Goal: Information Seeking & Learning: Check status

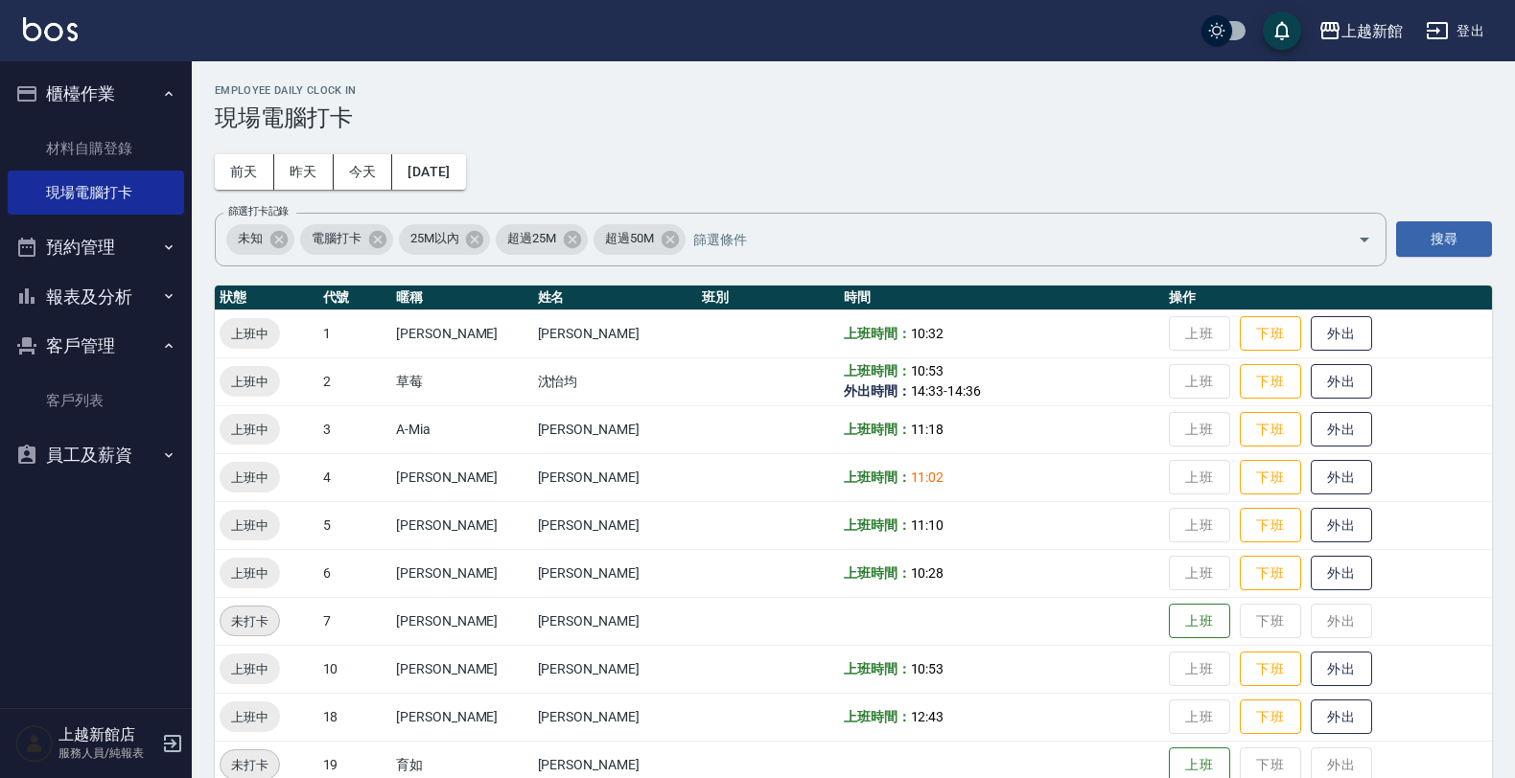
click at [107, 292] on button "報表及分析" at bounding box center [96, 297] width 176 height 50
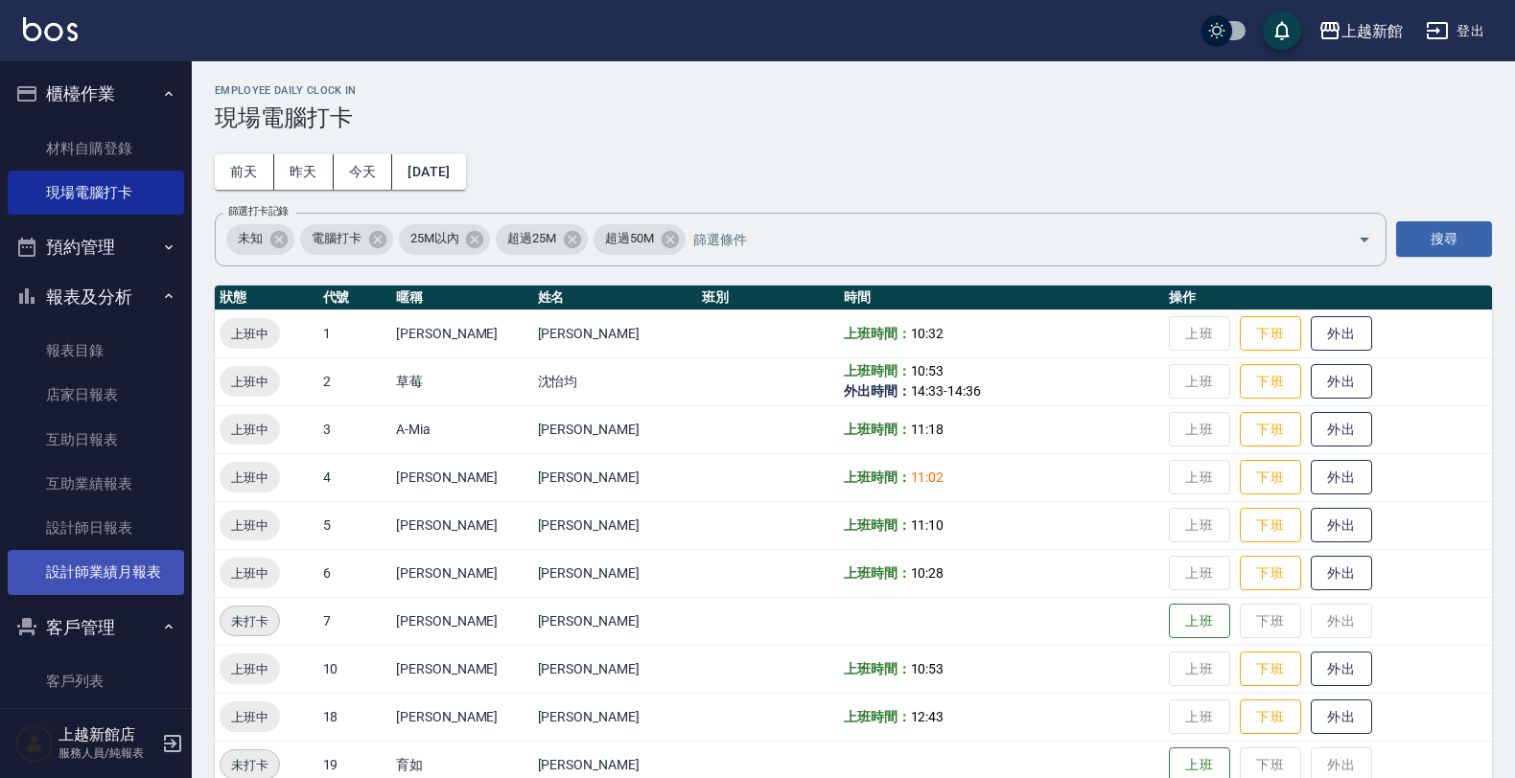
click at [98, 563] on link "設計師業績月報表" at bounding box center [96, 572] width 176 height 44
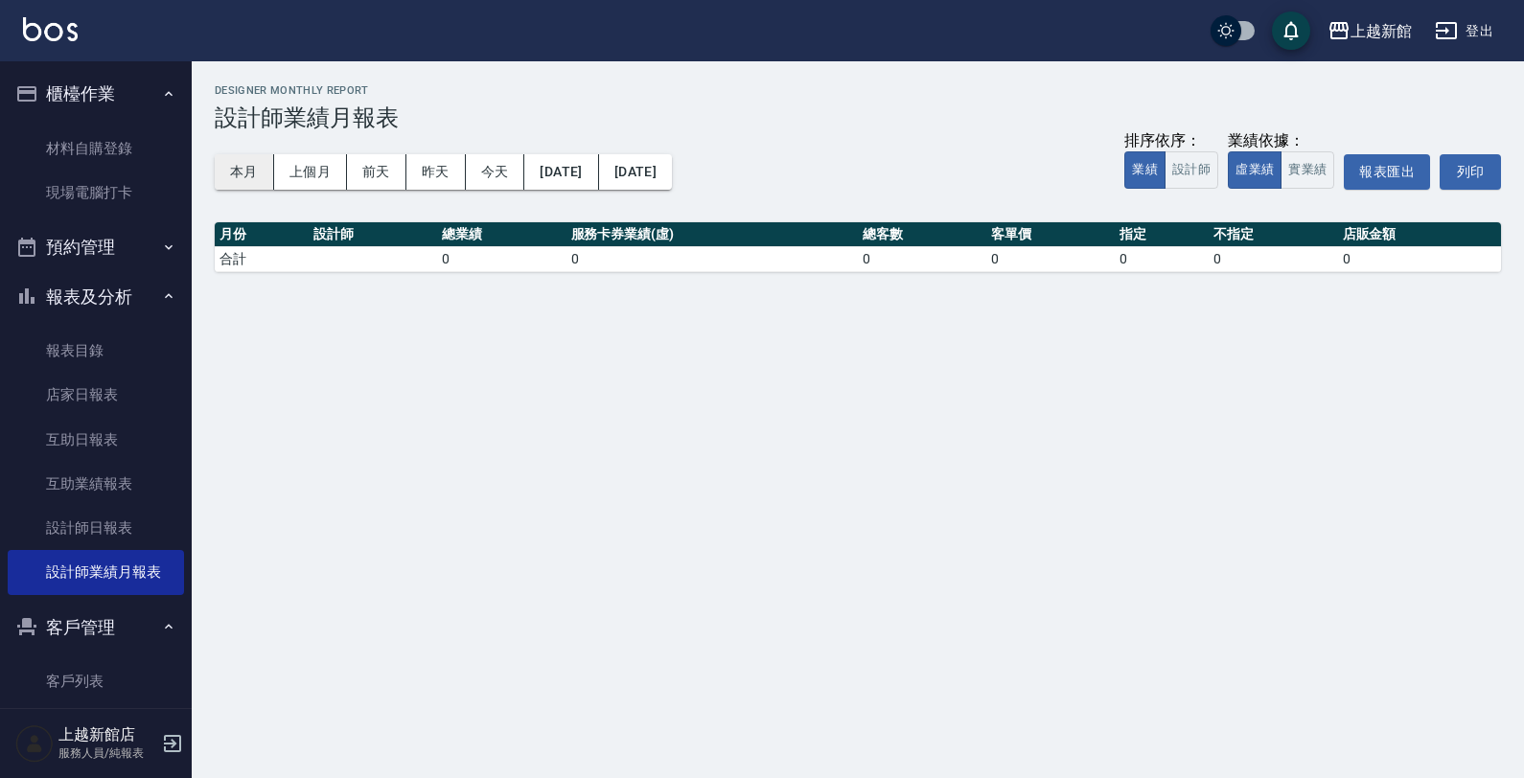
click at [250, 183] on button "本月" at bounding box center [244, 171] width 59 height 35
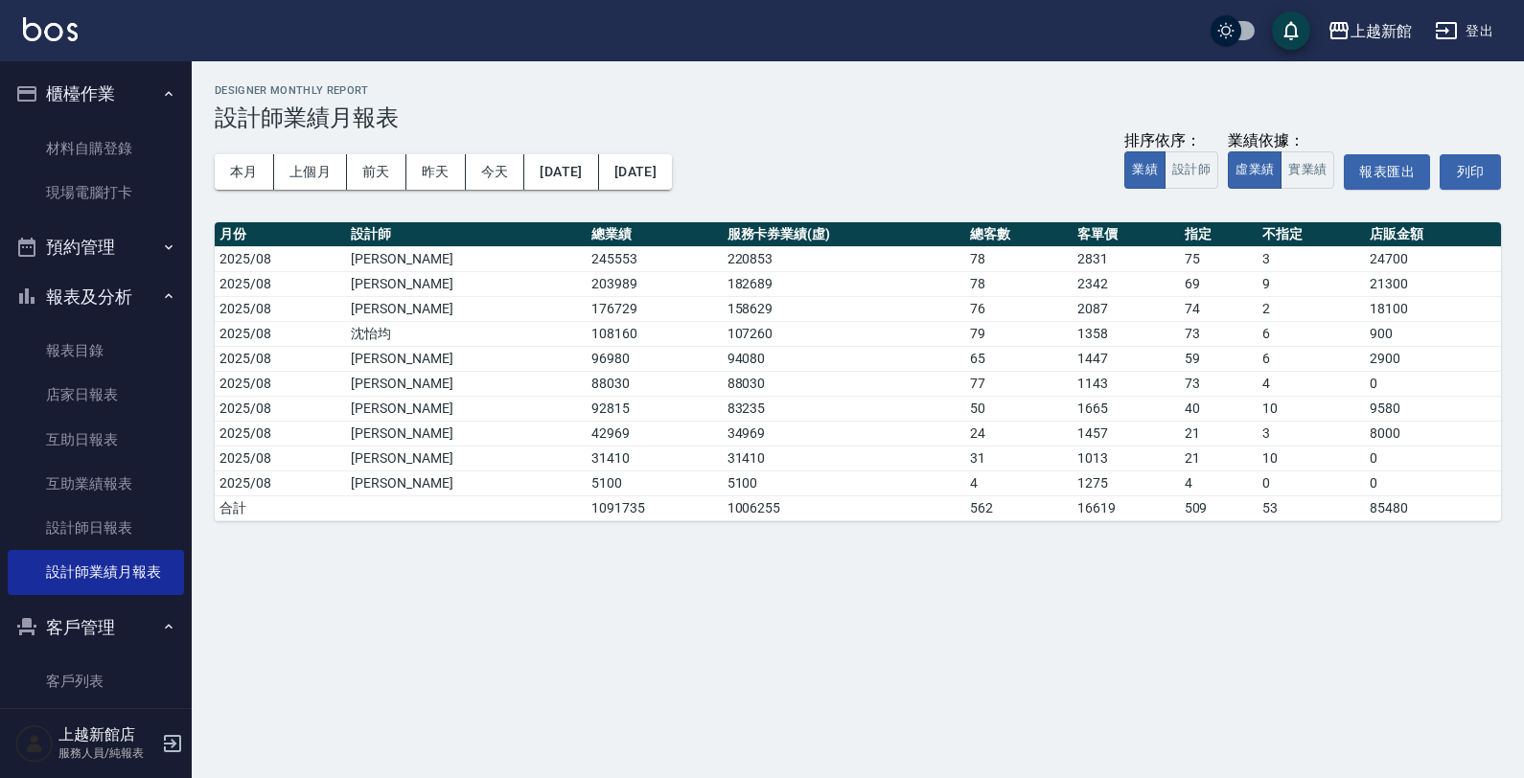
click at [41, 35] on img at bounding box center [50, 29] width 55 height 24
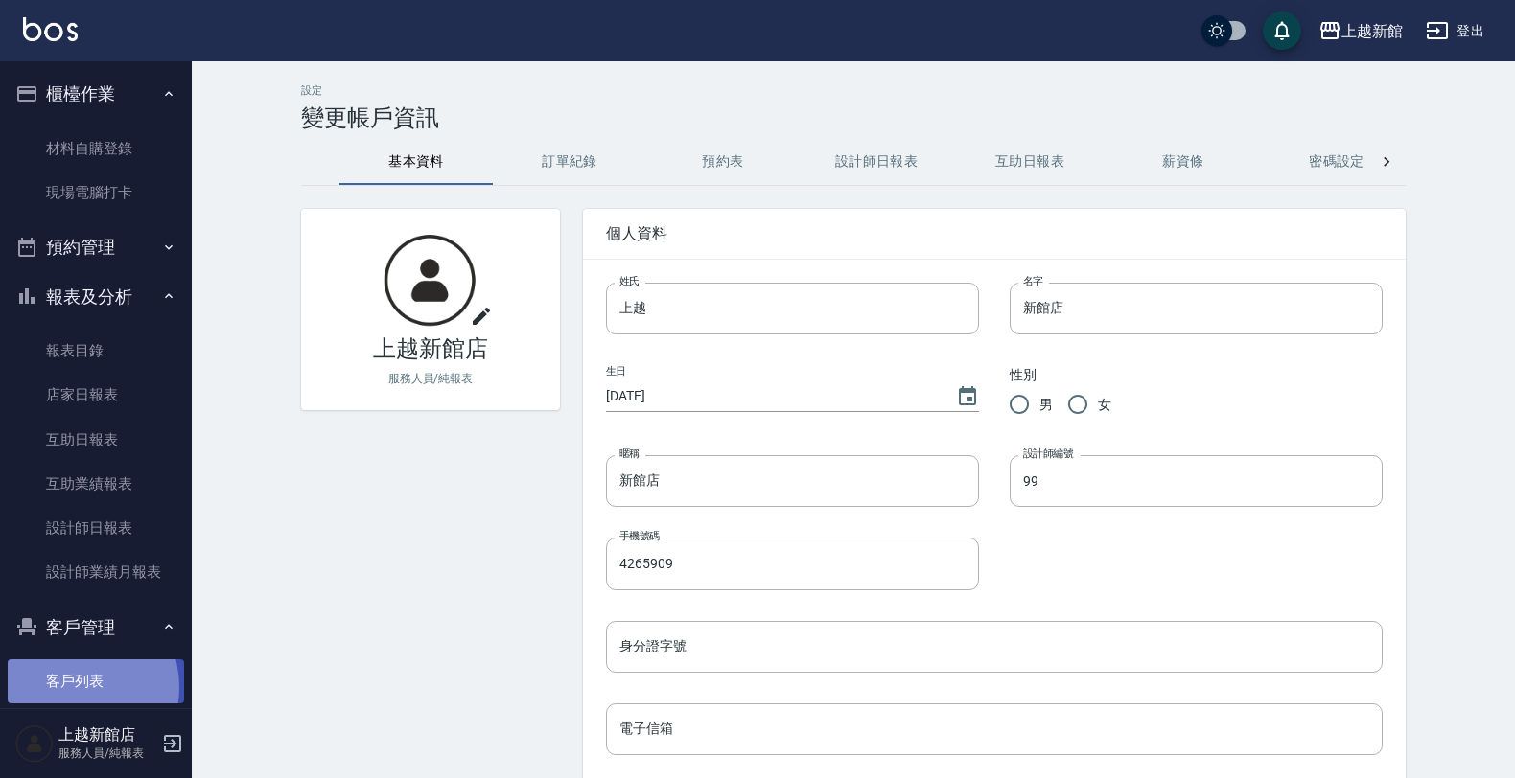
click at [70, 687] on link "客戶列表" at bounding box center [96, 682] width 176 height 44
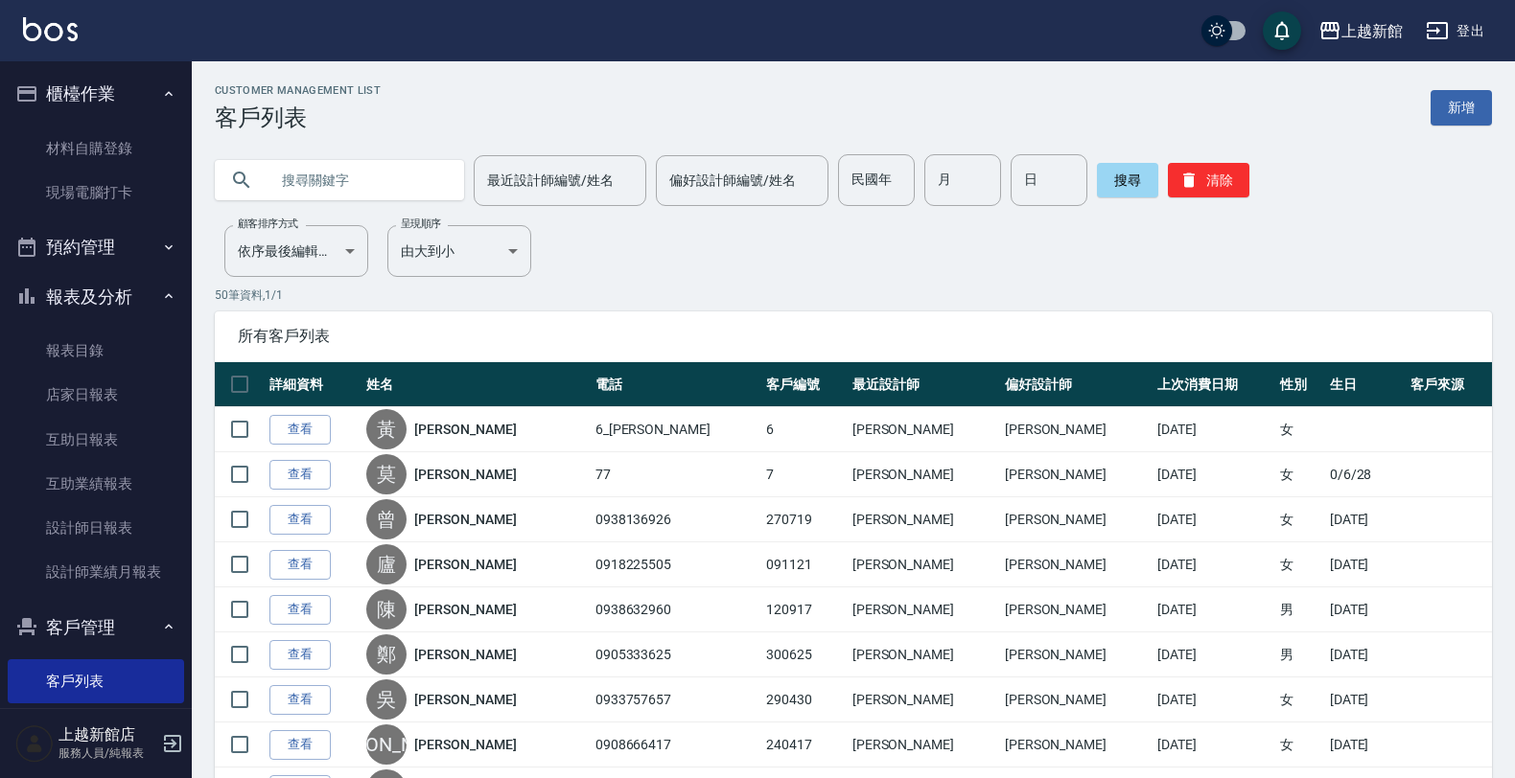
click at [341, 182] on input "text" at bounding box center [358, 180] width 180 height 52
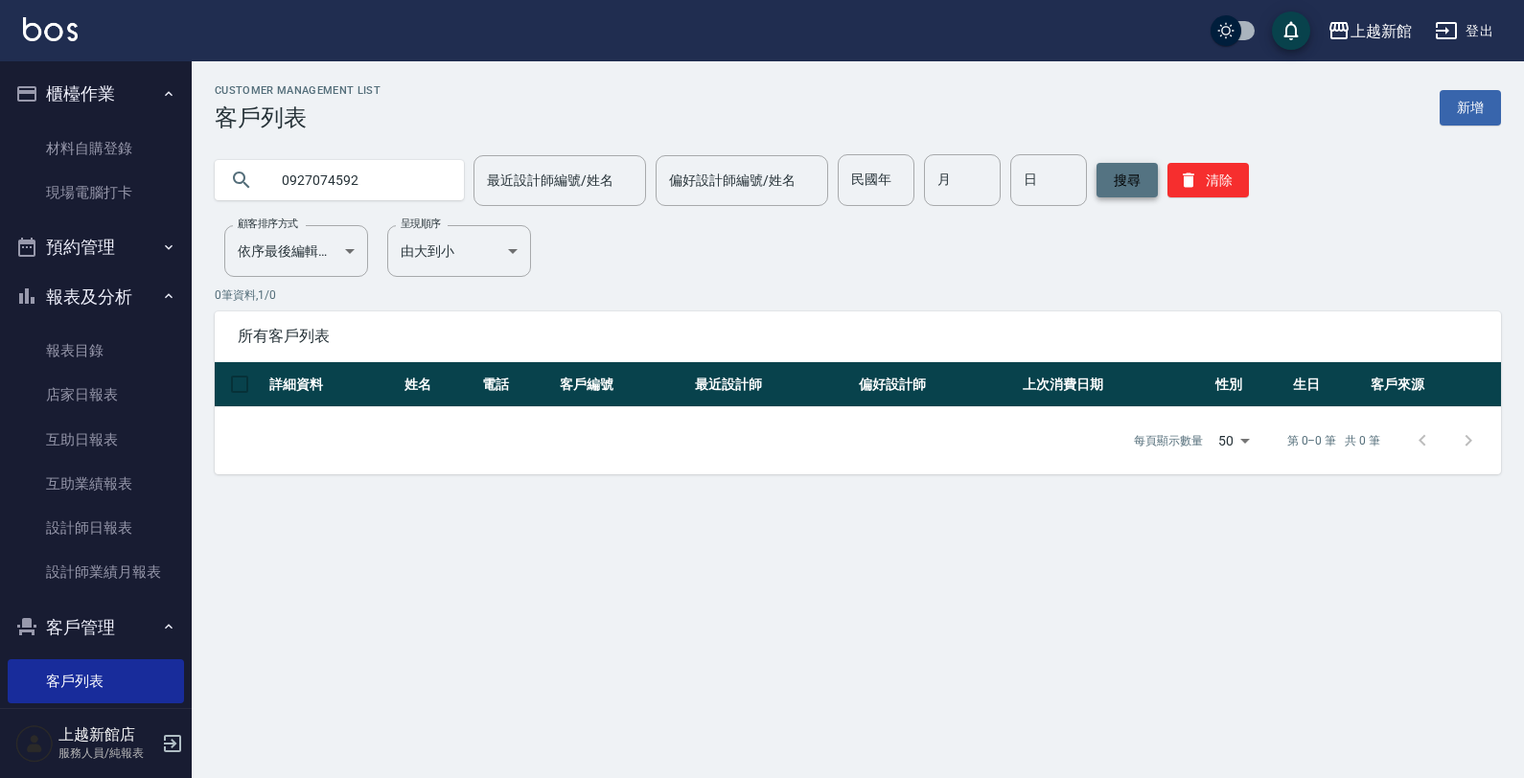
click at [1097, 175] on button "搜尋" at bounding box center [1127, 180] width 61 height 35
click at [362, 187] on input "0927074592" at bounding box center [358, 180] width 180 height 52
type input "0"
type input "ㄅ"
type input "裴"
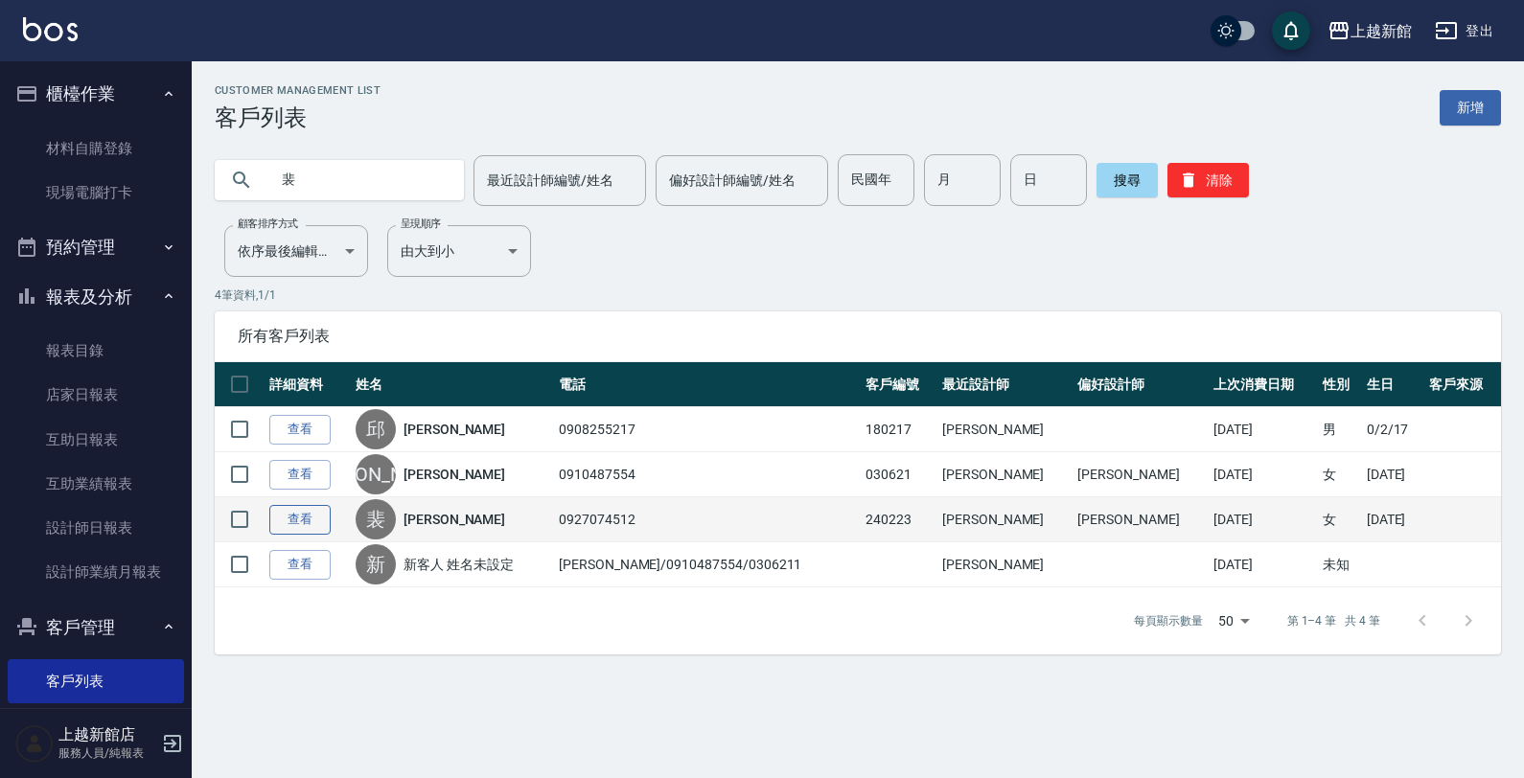
click at [285, 523] on link "查看" at bounding box center [299, 520] width 61 height 30
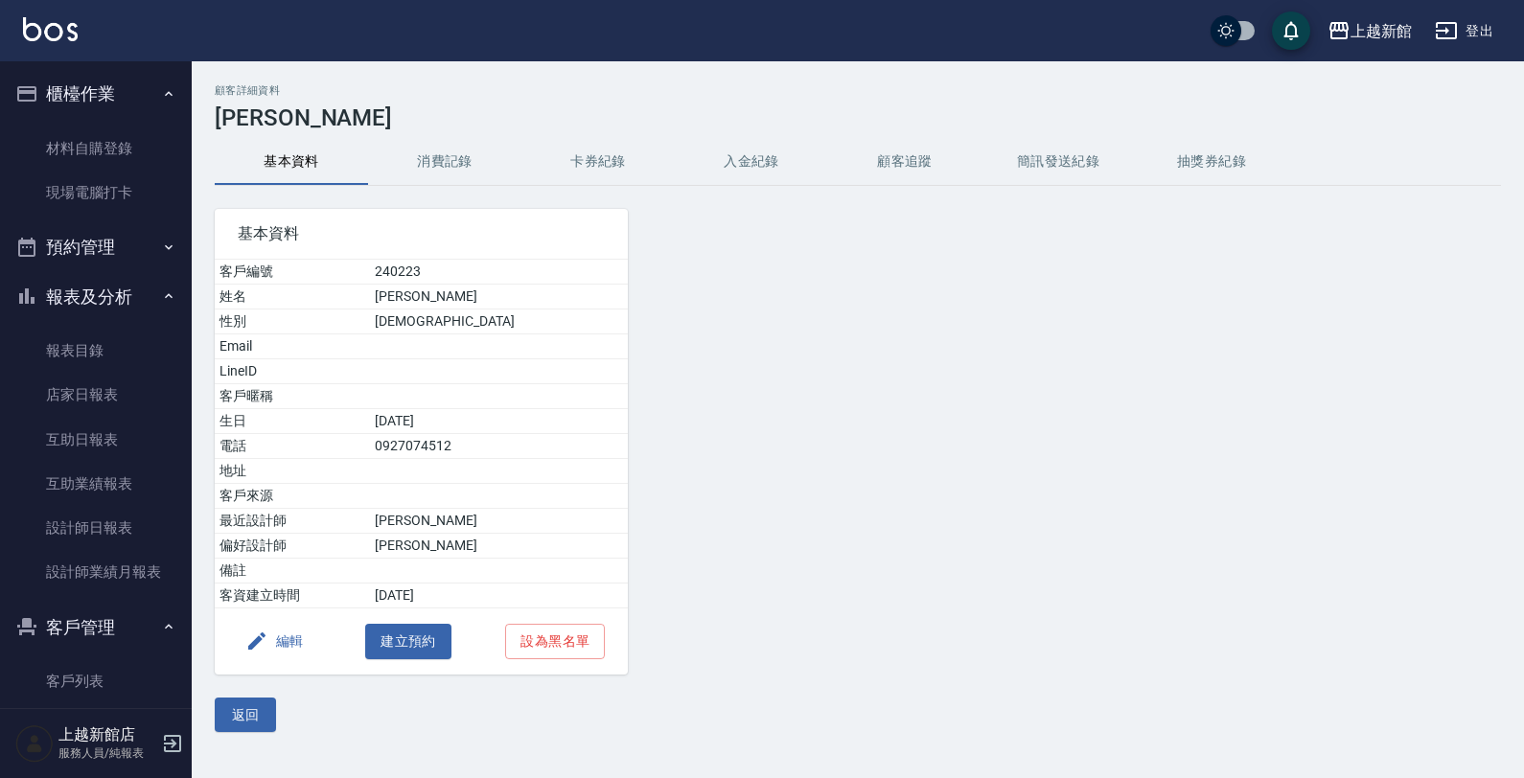
click at [427, 151] on button "消費記錄" at bounding box center [444, 162] width 153 height 46
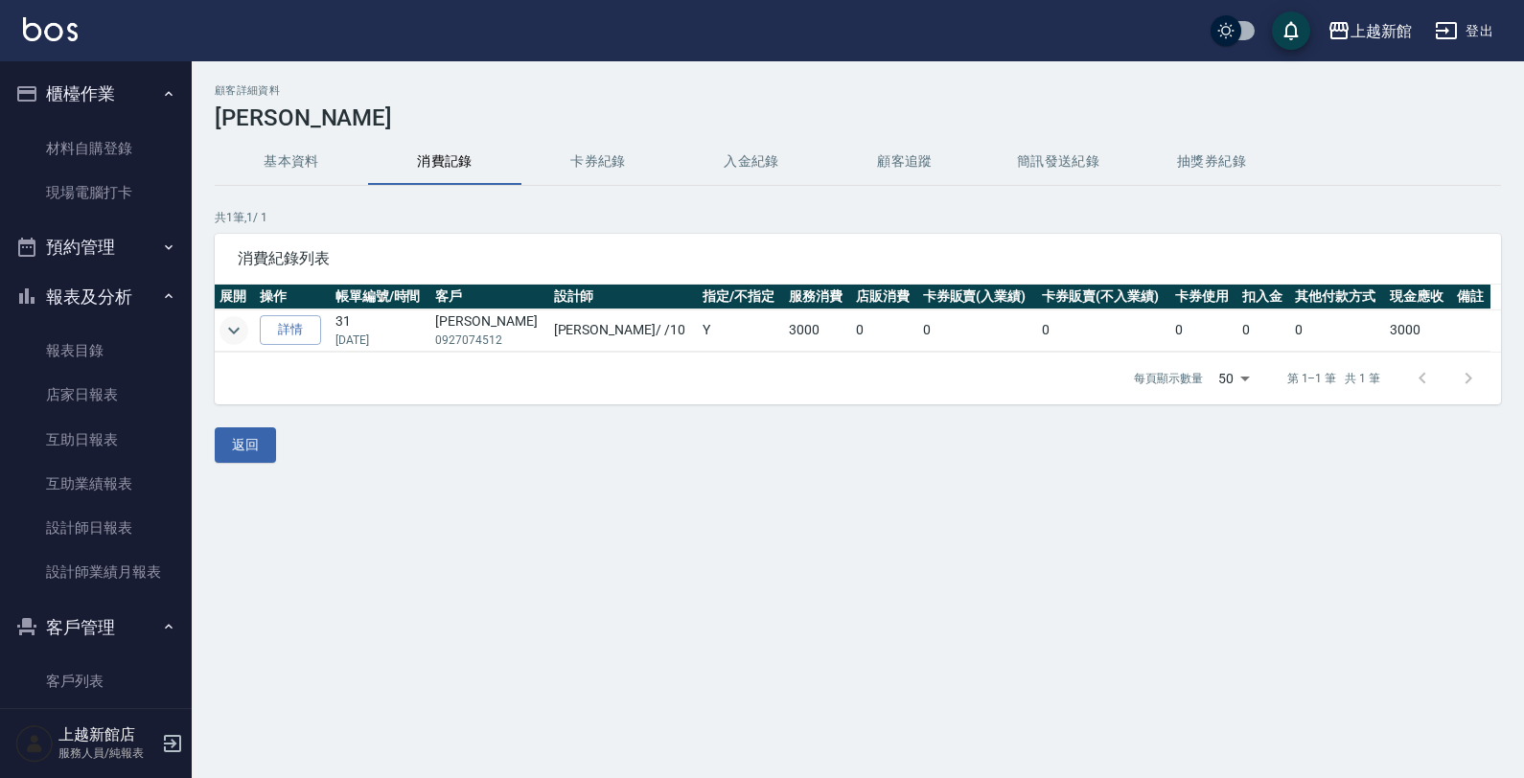
click at [236, 332] on icon "expand row" at bounding box center [234, 330] width 12 height 7
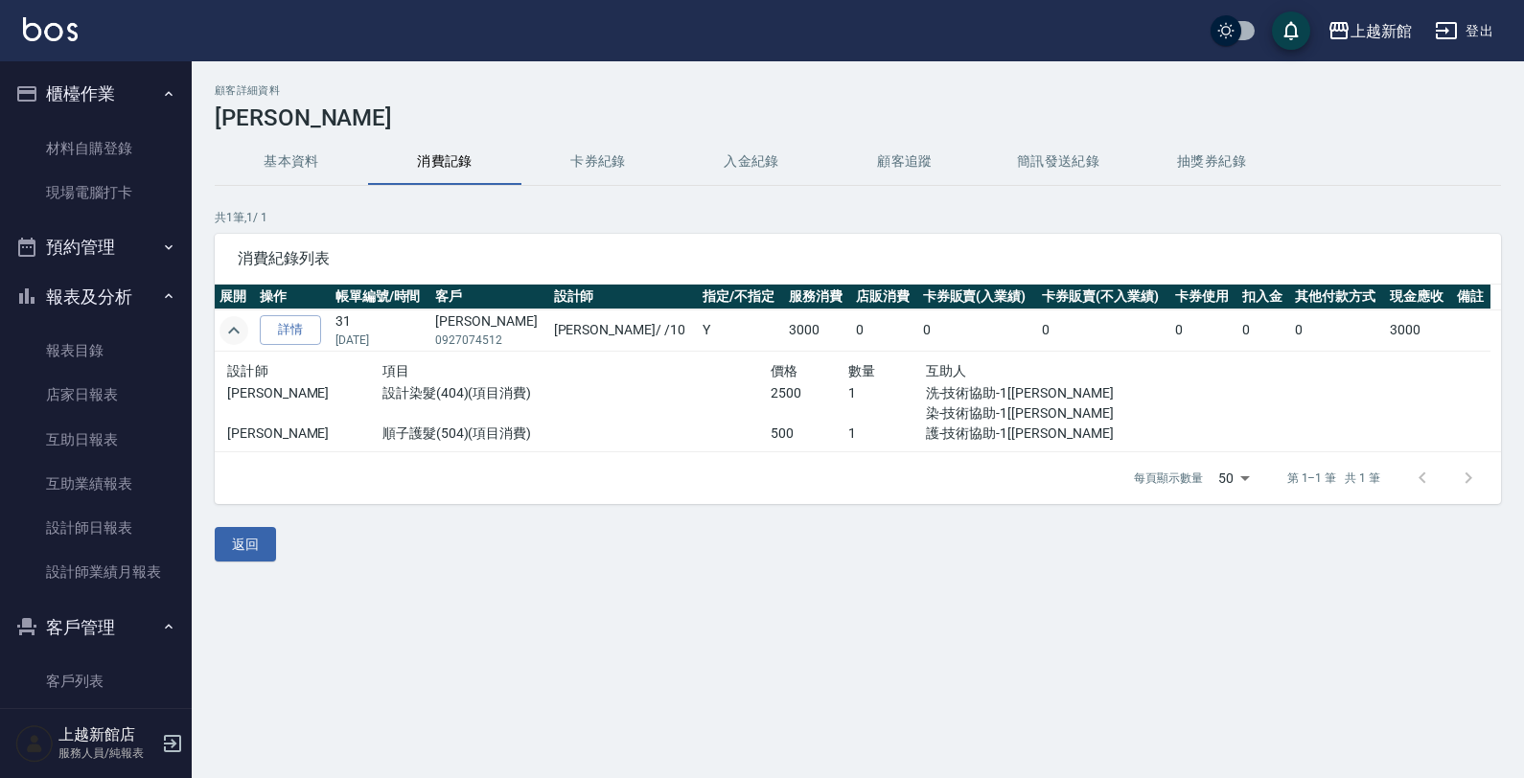
click at [334, 581] on div "顧客詳細資料 [PERSON_NAME]資料 消費記錄 卡券紀錄 入金紀錄 顧客追蹤 簡訊發送紀錄 抽獎券紀錄 共 1 筆, 1 / 1 消費紀錄列表 展開 …" at bounding box center [858, 322] width 1333 height 523
click at [136, 571] on link "設計師業績月報表" at bounding box center [96, 572] width 176 height 44
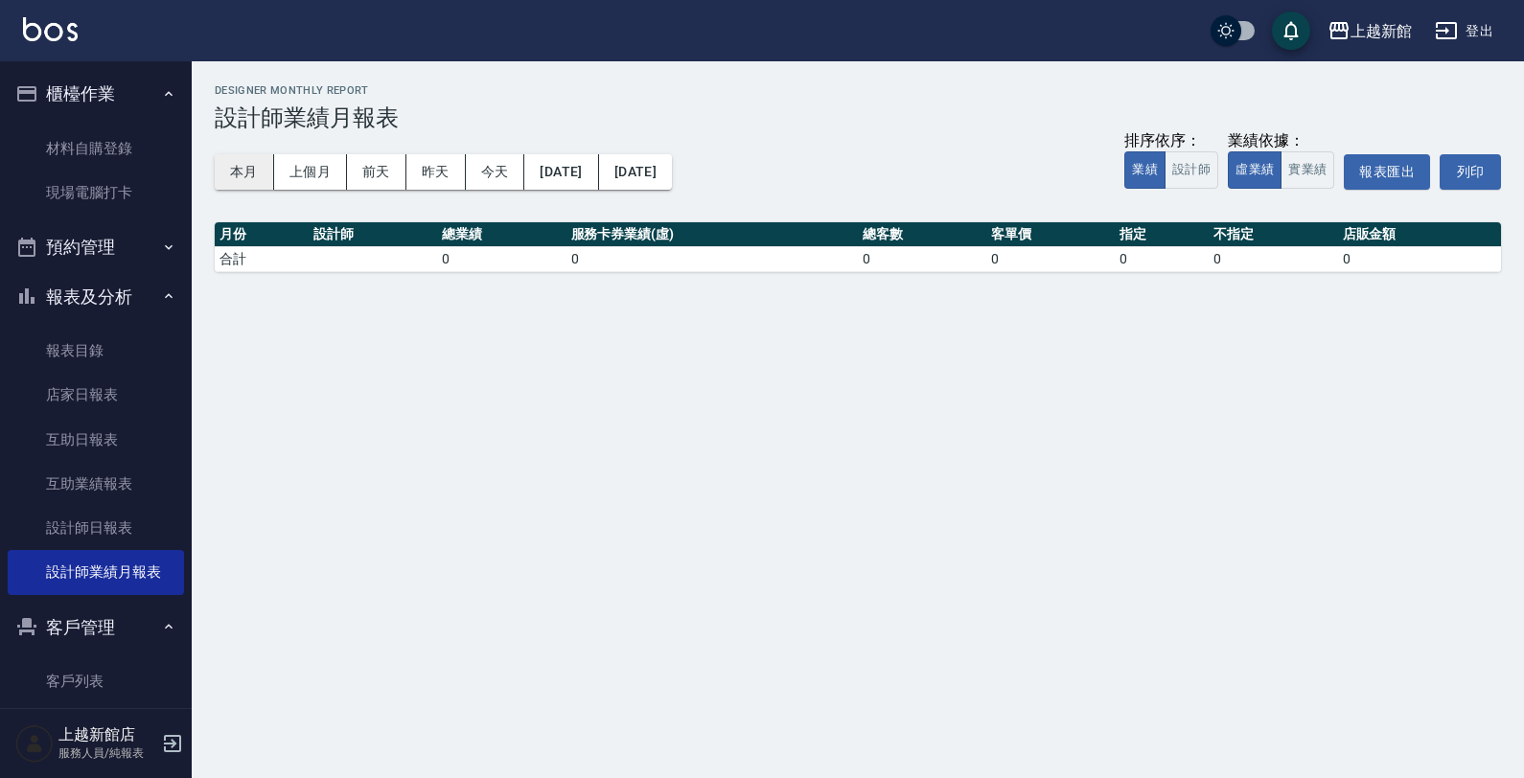
click at [241, 180] on button "本月" at bounding box center [244, 171] width 59 height 35
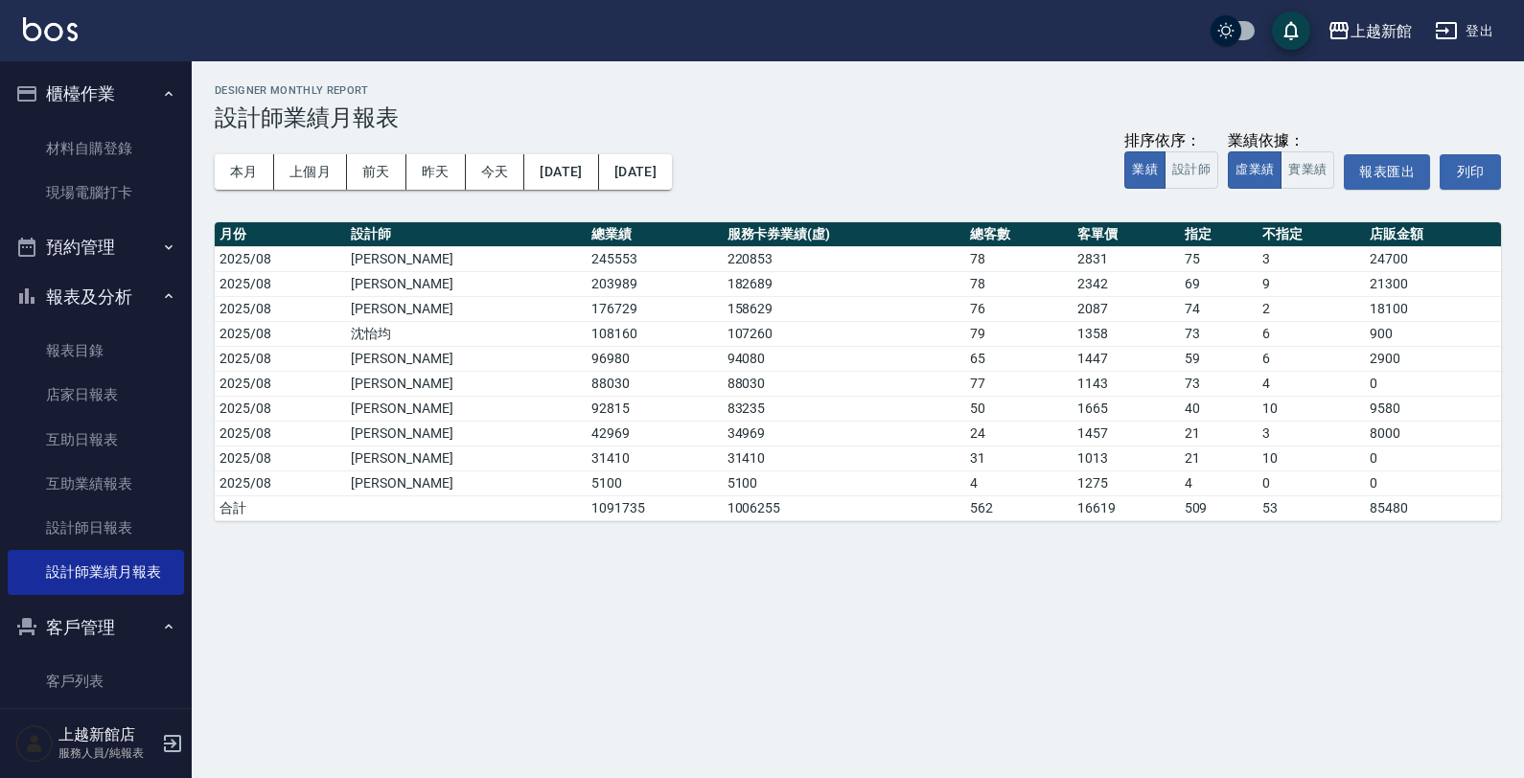
drag, startPoint x: 468, startPoint y: 706, endPoint x: 437, endPoint y: 639, distance: 72.9
click at [462, 673] on div "上越新館 [DATE] - [DATE] 設計師業績月報表 列印時間： [DATE][PHONE_NUMBER]:52 Designer Monthly Re…" at bounding box center [762, 389] width 1524 height 778
click at [118, 223] on ul "客戶列表" at bounding box center [96, 171] width 176 height 105
click at [121, 679] on link "客戶列表" at bounding box center [96, 682] width 176 height 44
